Goal: Task Accomplishment & Management: Complete application form

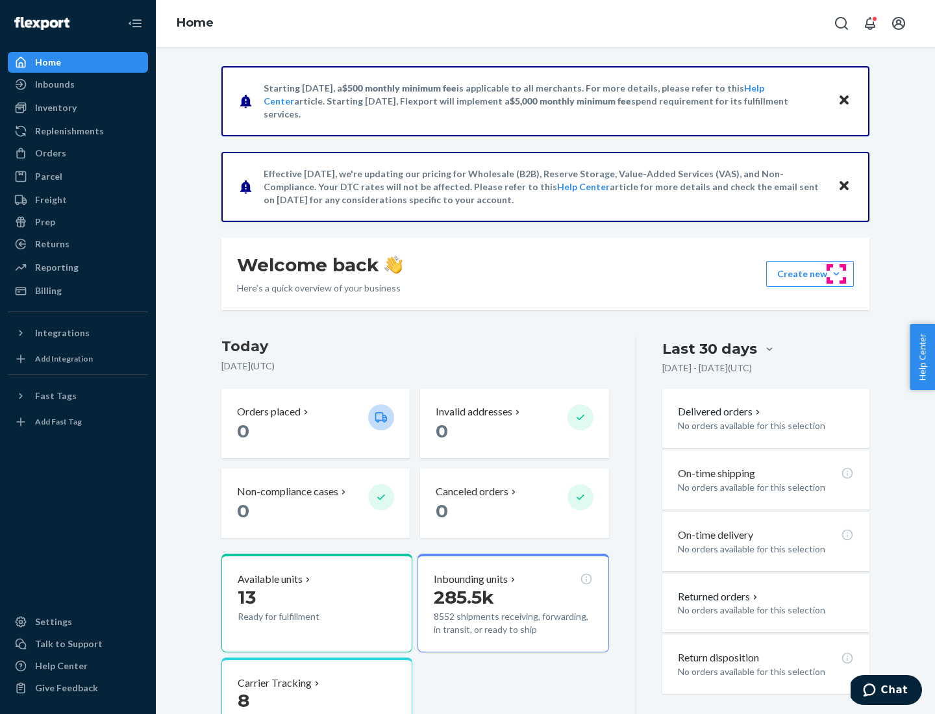
click at [836, 274] on button "Create new Create new inbound Create new order Create new product" at bounding box center [810, 274] width 88 height 26
click at [78, 84] on div "Inbounds" at bounding box center [78, 84] width 138 height 18
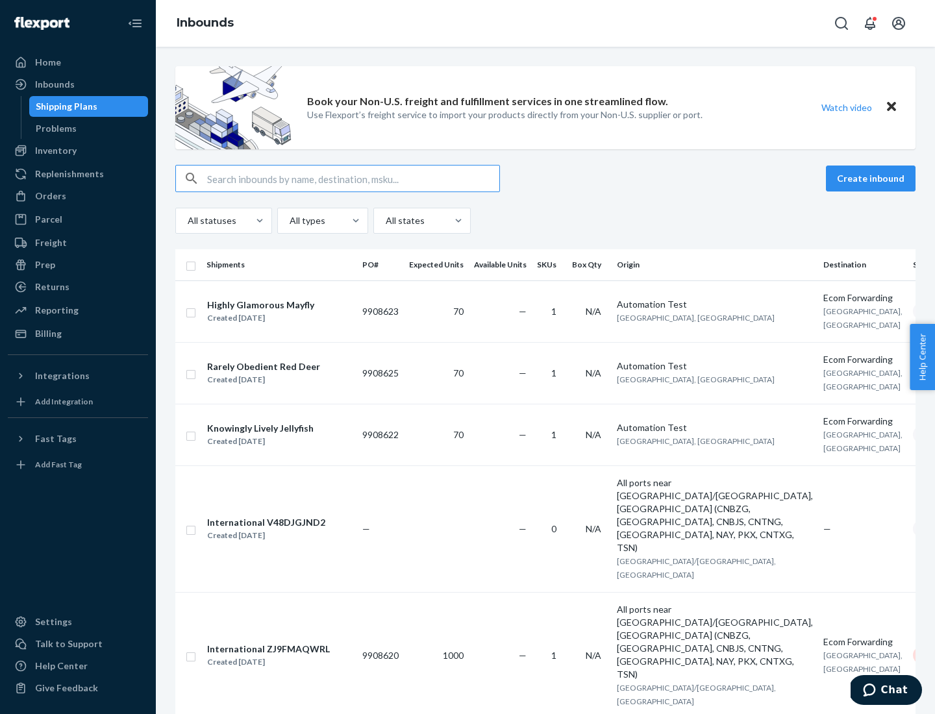
click at [873, 179] on button "Create inbound" at bounding box center [871, 179] width 90 height 26
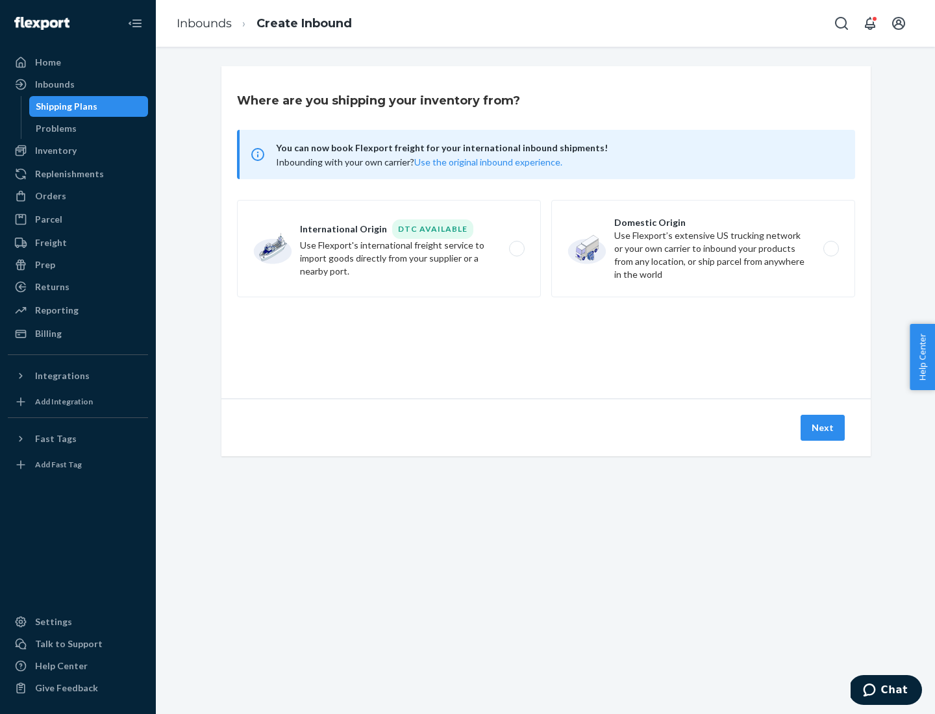
click at [703, 249] on label "Domestic Origin Use Flexport’s extensive US trucking network or your own carrie…" at bounding box center [703, 248] width 304 height 97
click at [830, 249] on input "Domestic Origin Use Flexport’s extensive US trucking network or your own carrie…" at bounding box center [834, 249] width 8 height 8
radio input "true"
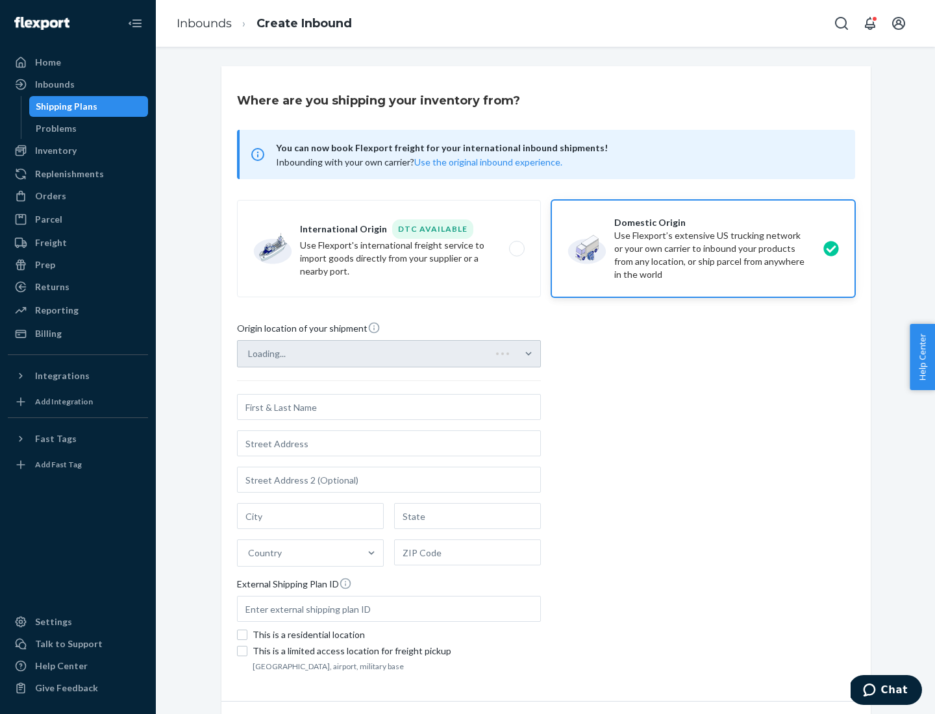
click at [364, 354] on div "Loading..." at bounding box center [389, 353] width 304 height 27
